Goal: Find specific page/section: Find specific page/section

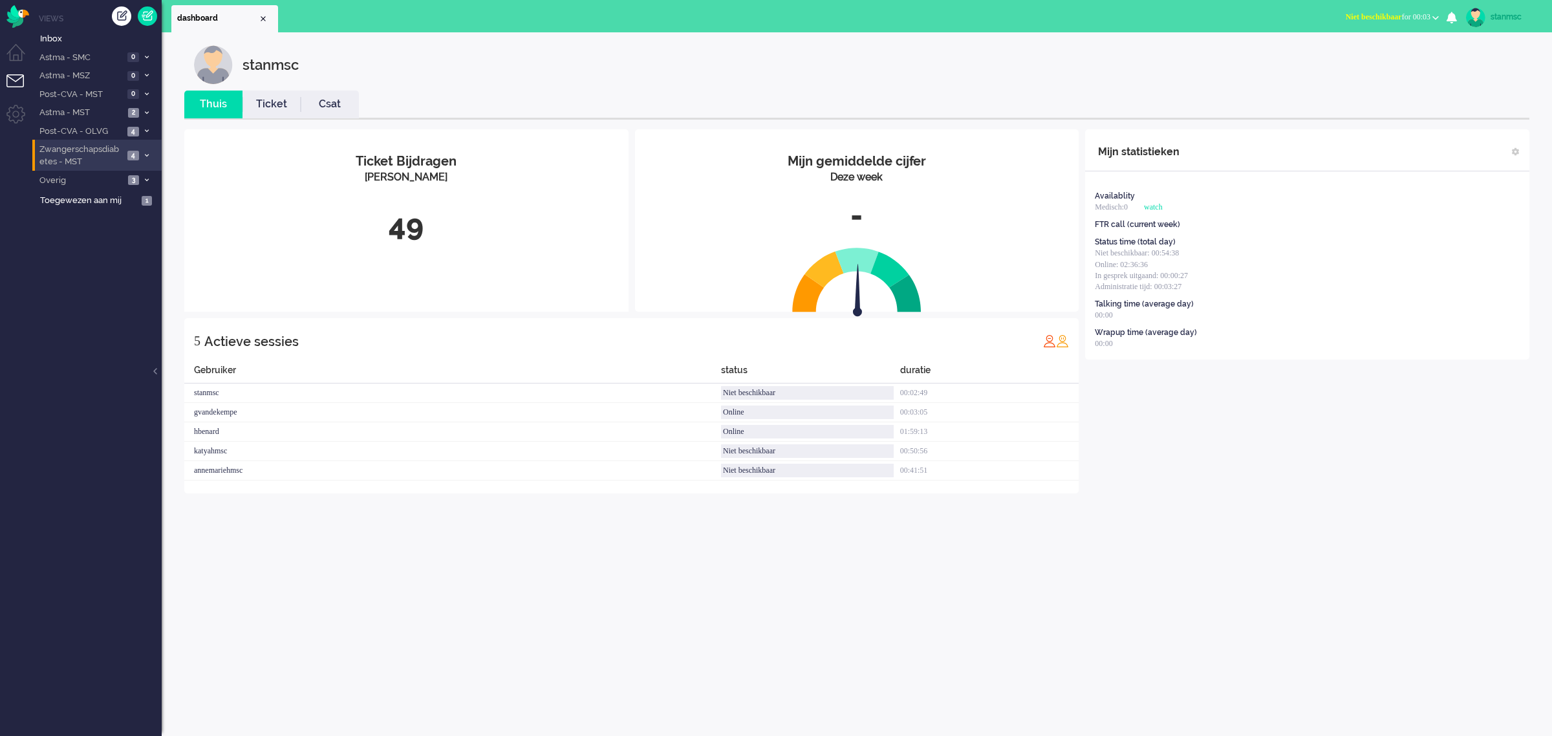
click at [76, 163] on span "Zwangerschapsdiabetes - MST" at bounding box center [81, 156] width 86 height 24
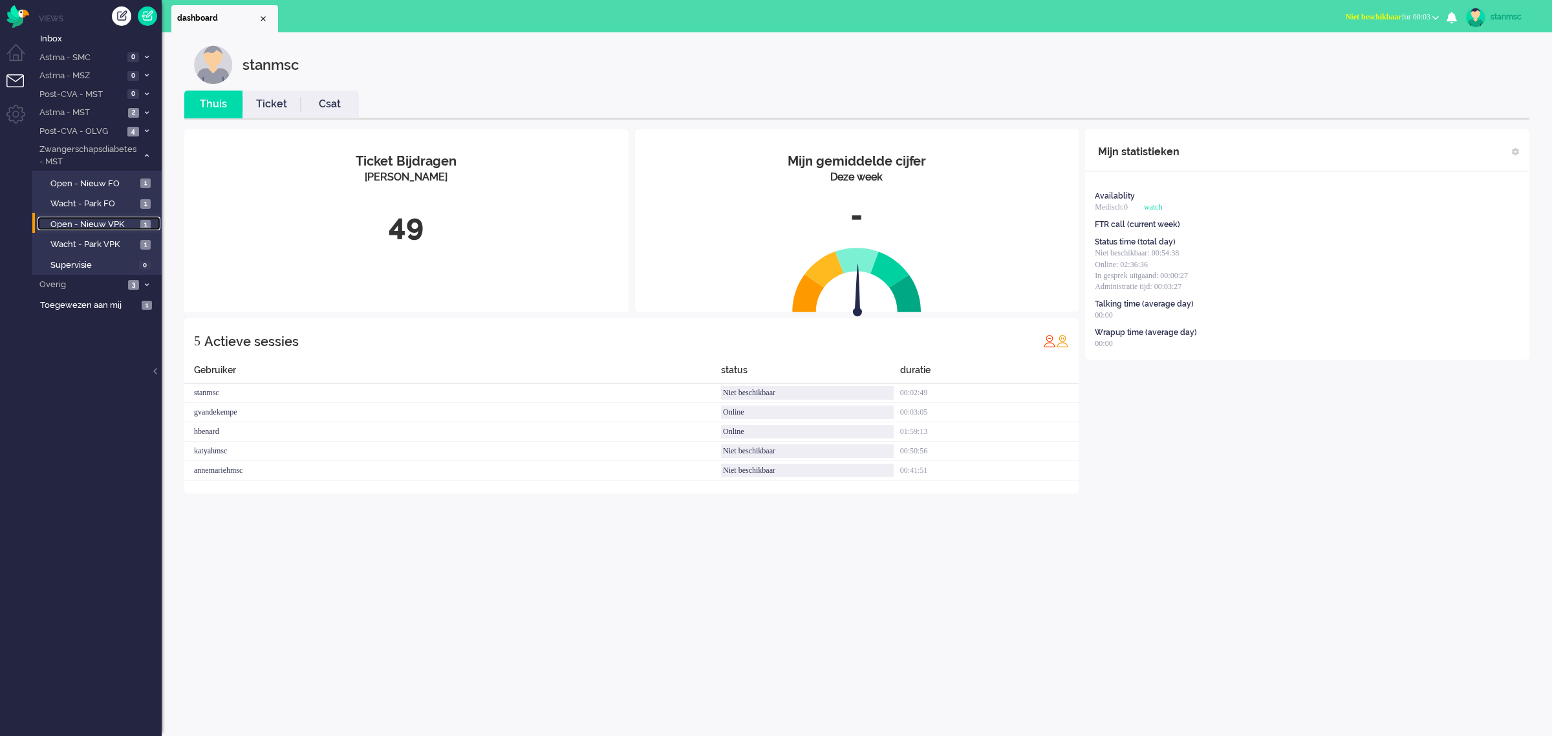
click at [94, 223] on span "Open - Nieuw VPK" at bounding box center [93, 225] width 87 height 12
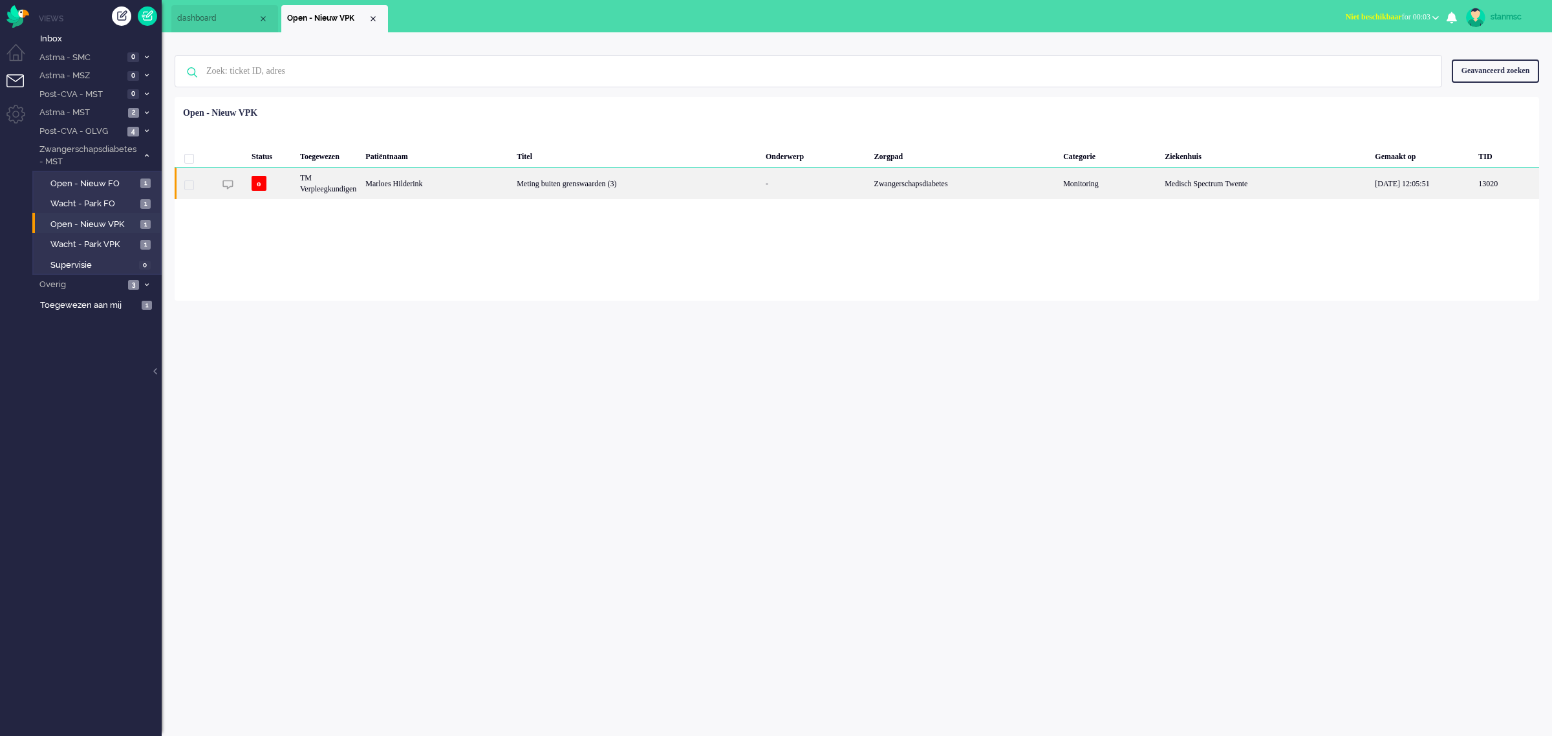
click at [453, 185] on div "Marloes Hilderink" at bounding box center [436, 184] width 151 height 32
